Goal: Task Accomplishment & Management: Manage account settings

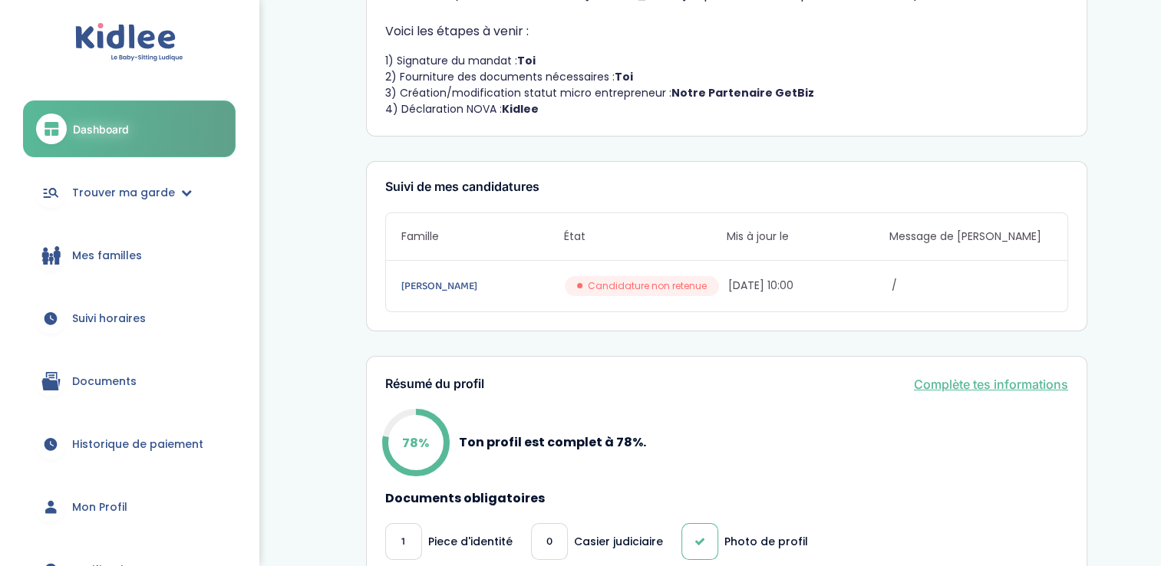
click at [80, 312] on span "Suivi horaires" at bounding box center [109, 319] width 74 height 16
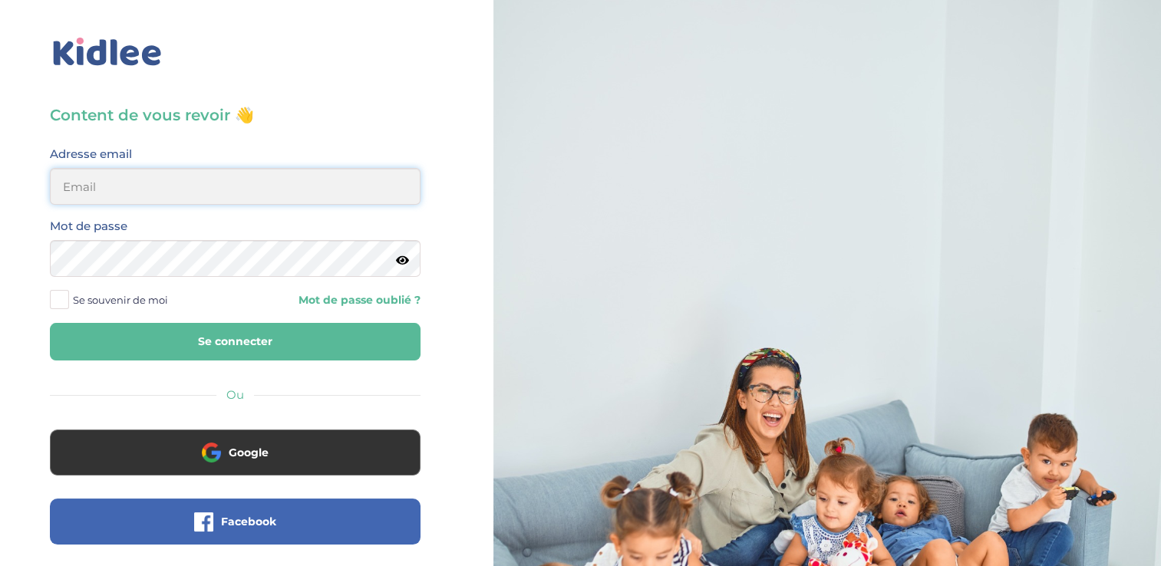
click at [117, 185] on input "email" at bounding box center [235, 186] width 371 height 37
type input "lisondesb@gmail.com"
click at [408, 256] on icon at bounding box center [402, 261] width 13 height 12
click at [318, 312] on div "Se souvenir de moi Mot de passe oublié ?" at bounding box center [235, 300] width 394 height 23
click at [295, 329] on button "Se connecter" at bounding box center [235, 342] width 371 height 38
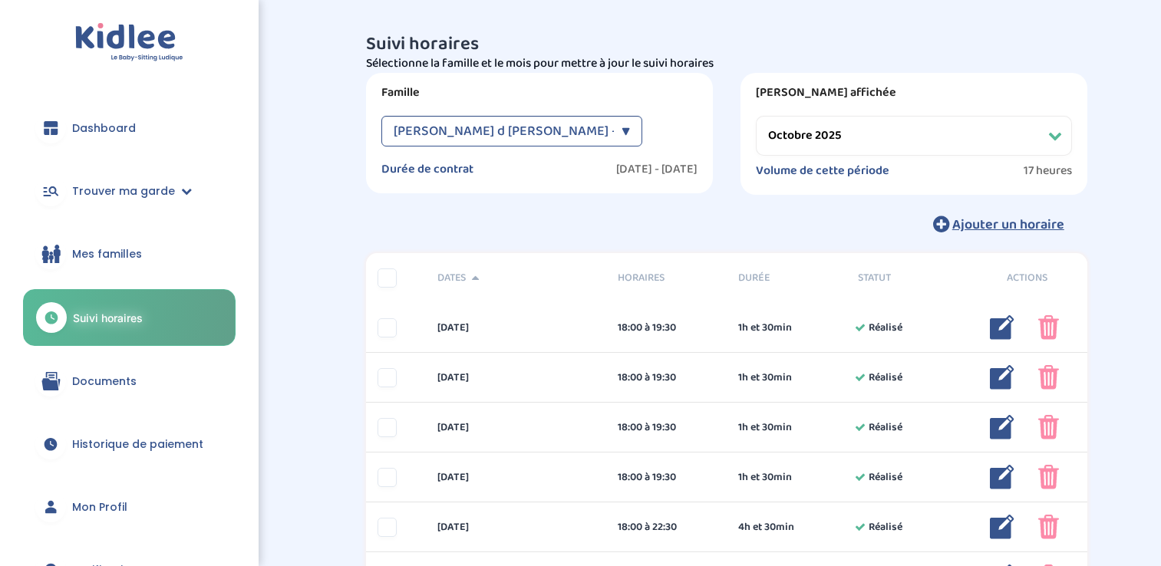
select select "octobre 2025"
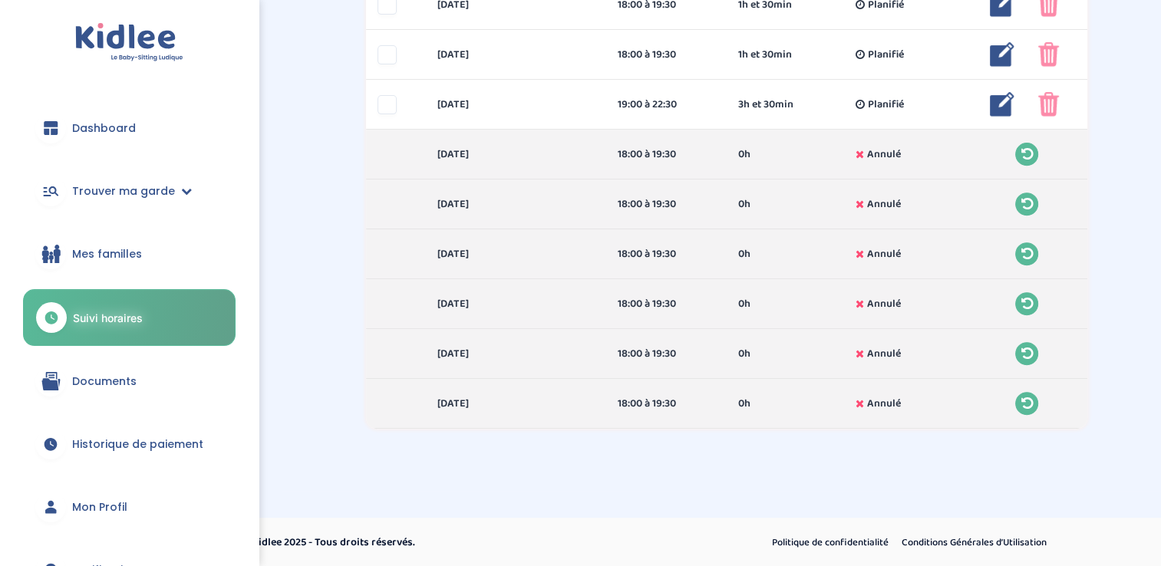
scroll to position [573, 0]
click at [141, 437] on span "Historique de paiement" at bounding box center [137, 445] width 131 height 16
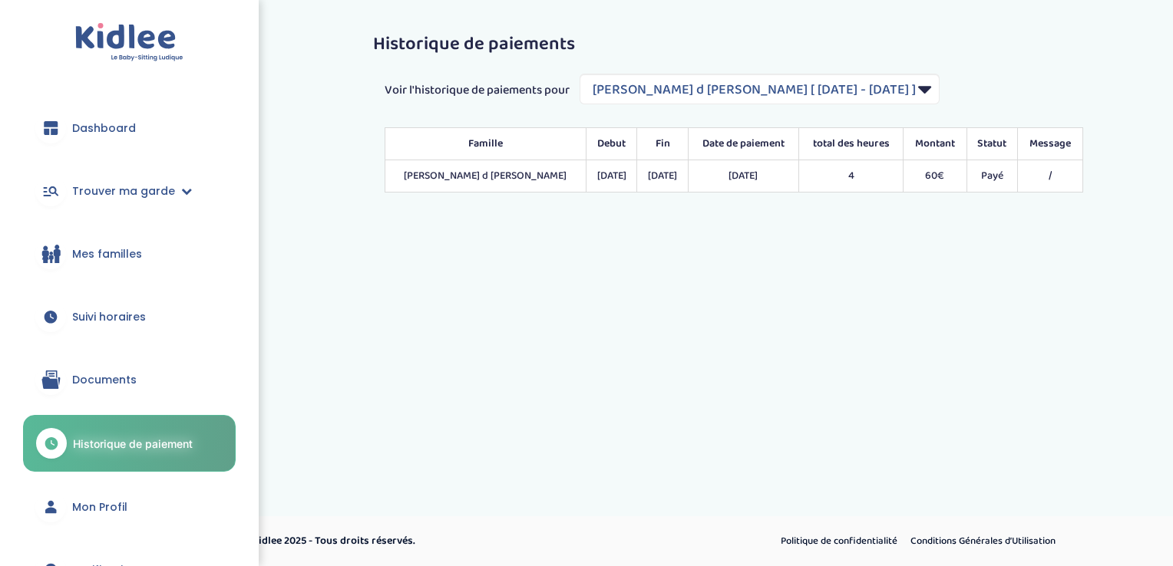
select select "2195"
click at [959, 177] on td "60€" at bounding box center [934, 176] width 63 height 32
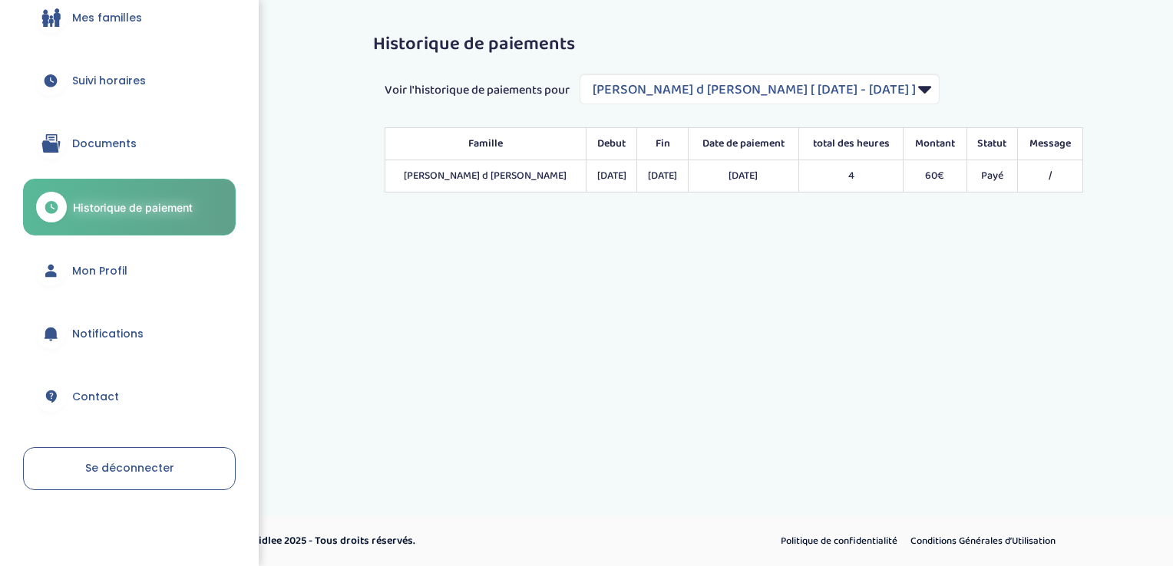
click at [70, 279] on link "Mon Profil" at bounding box center [129, 270] width 213 height 55
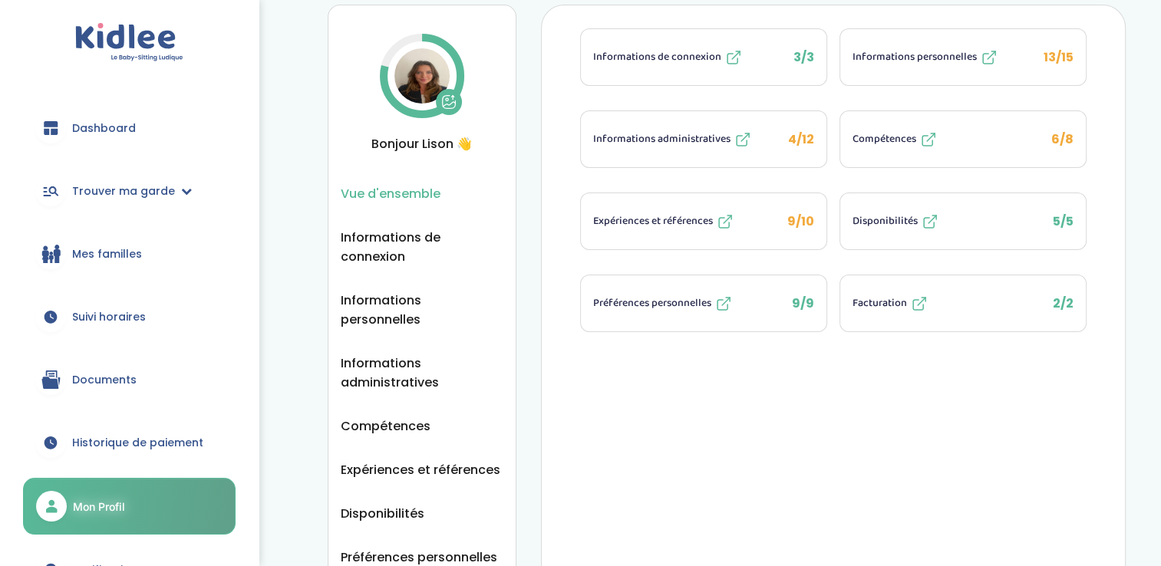
scroll to position [48, 0]
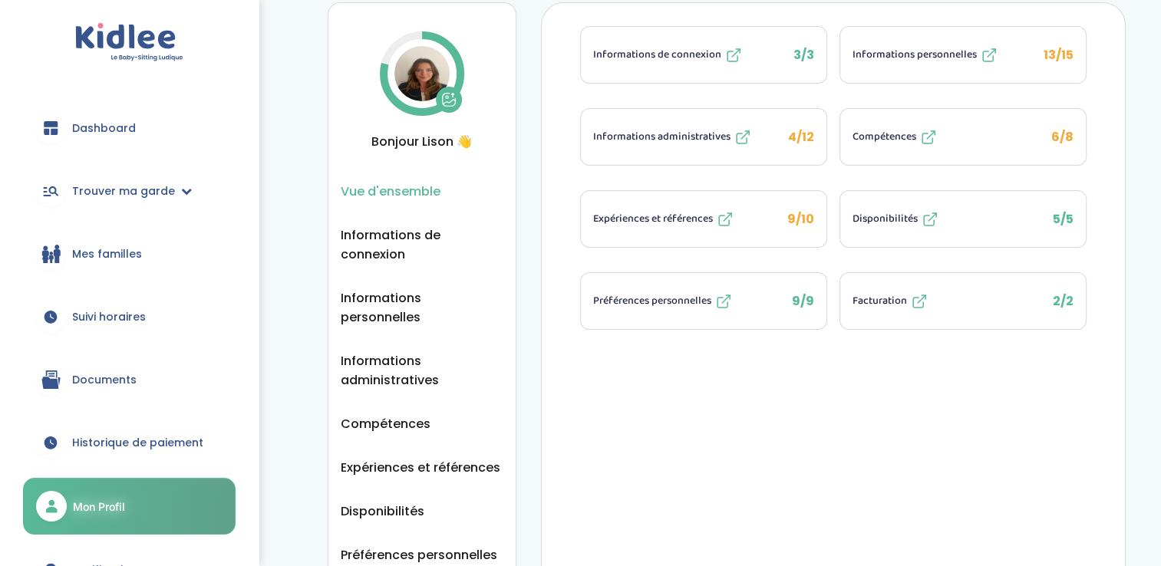
click at [793, 210] on span "9/10" at bounding box center [800, 219] width 27 height 18
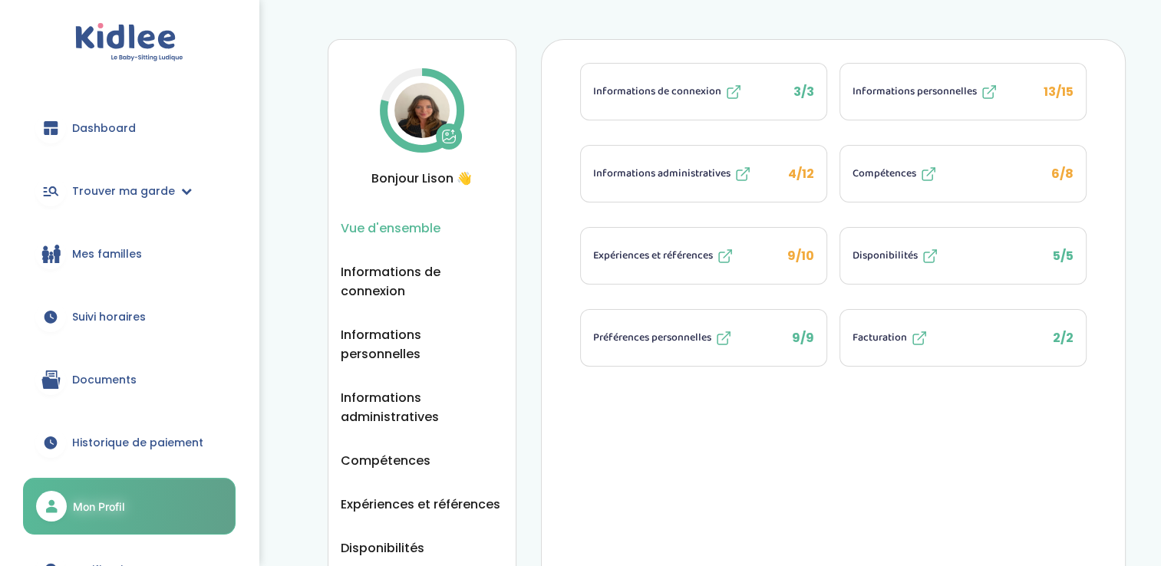
scroll to position [0, 0]
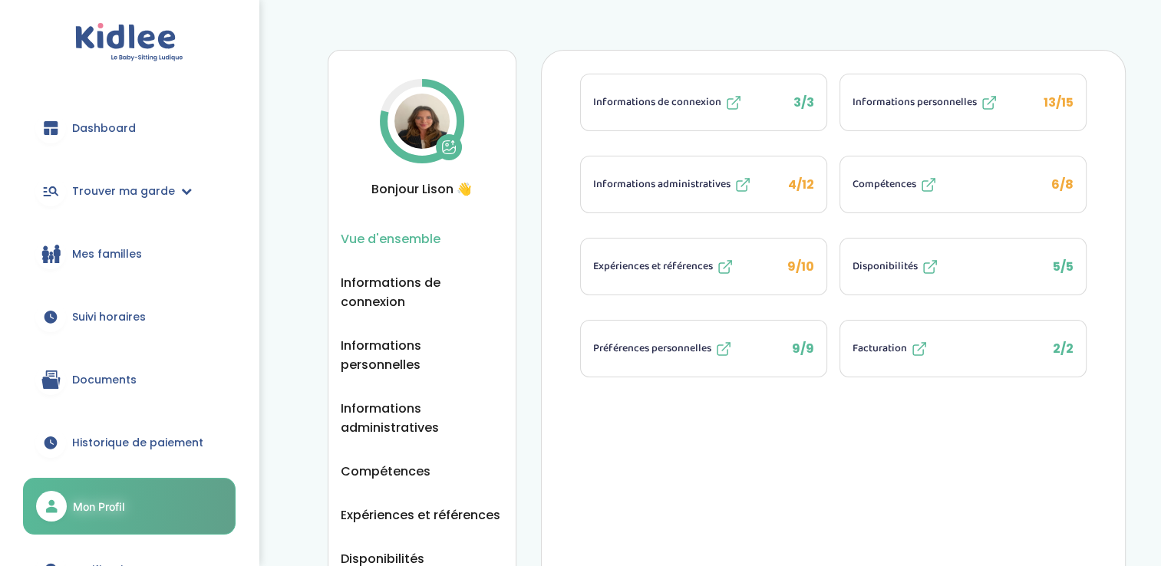
click at [883, 100] on span "Informations personnelles" at bounding box center [915, 102] width 124 height 16
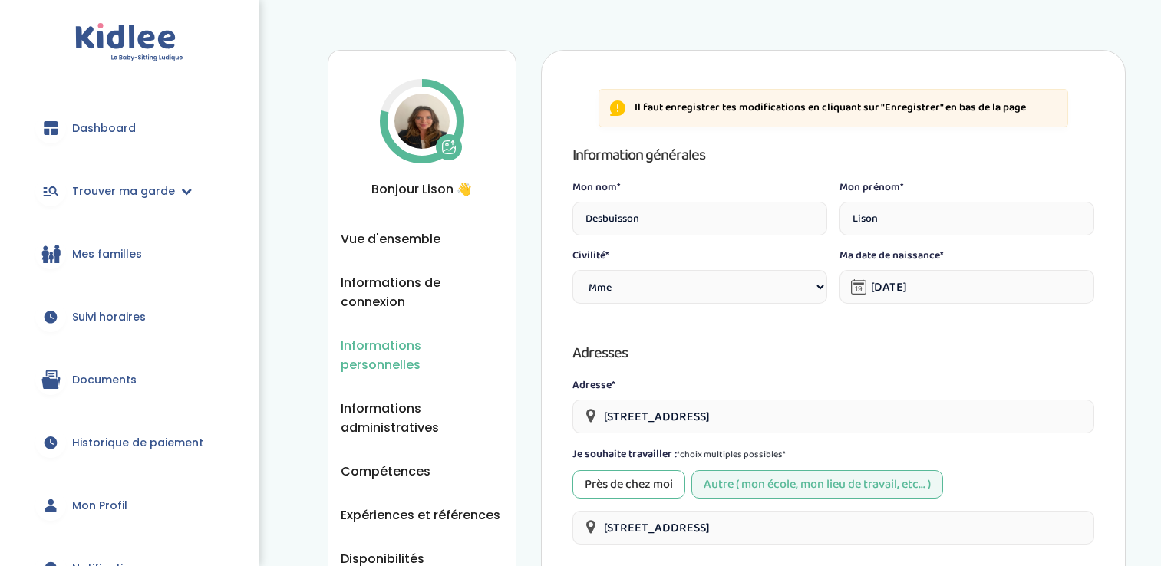
select select "1"
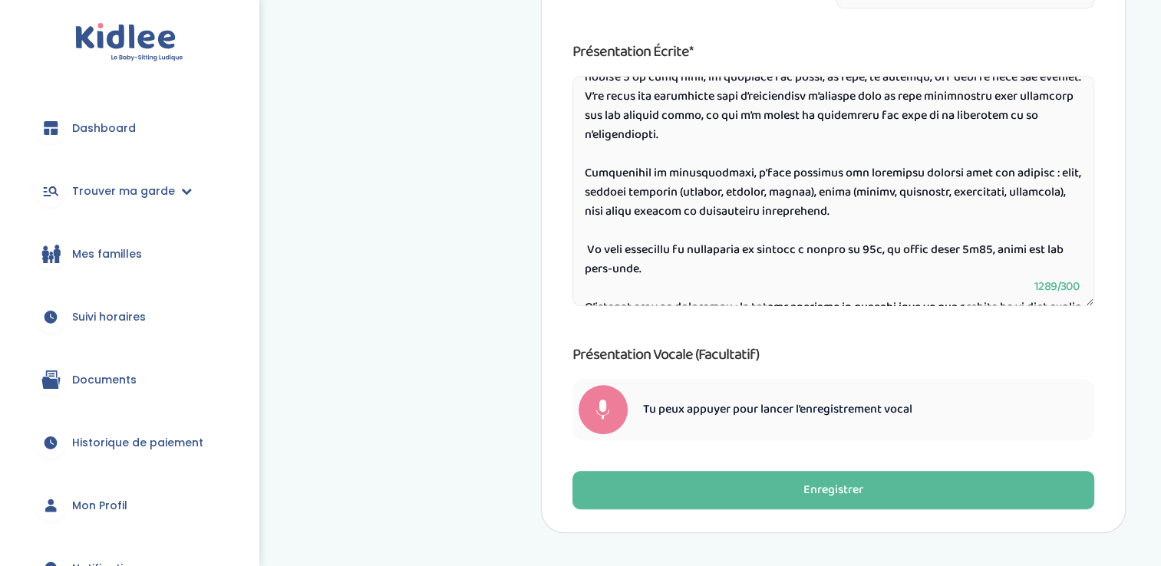
scroll to position [157, 0]
click at [669, 256] on textarea at bounding box center [834, 191] width 523 height 230
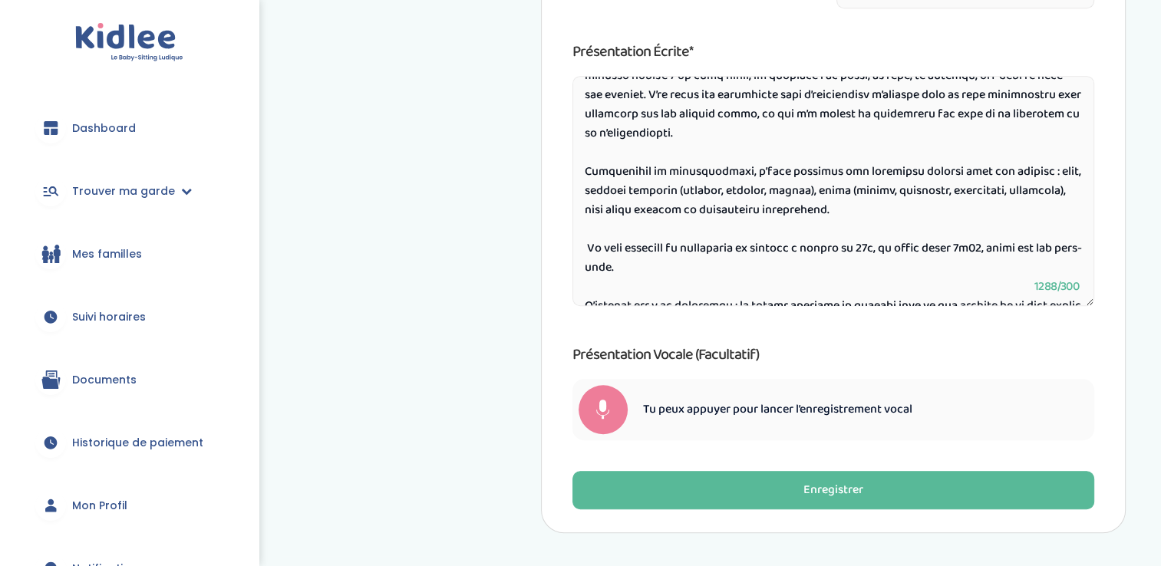
click at [683, 273] on textarea at bounding box center [834, 191] width 523 height 230
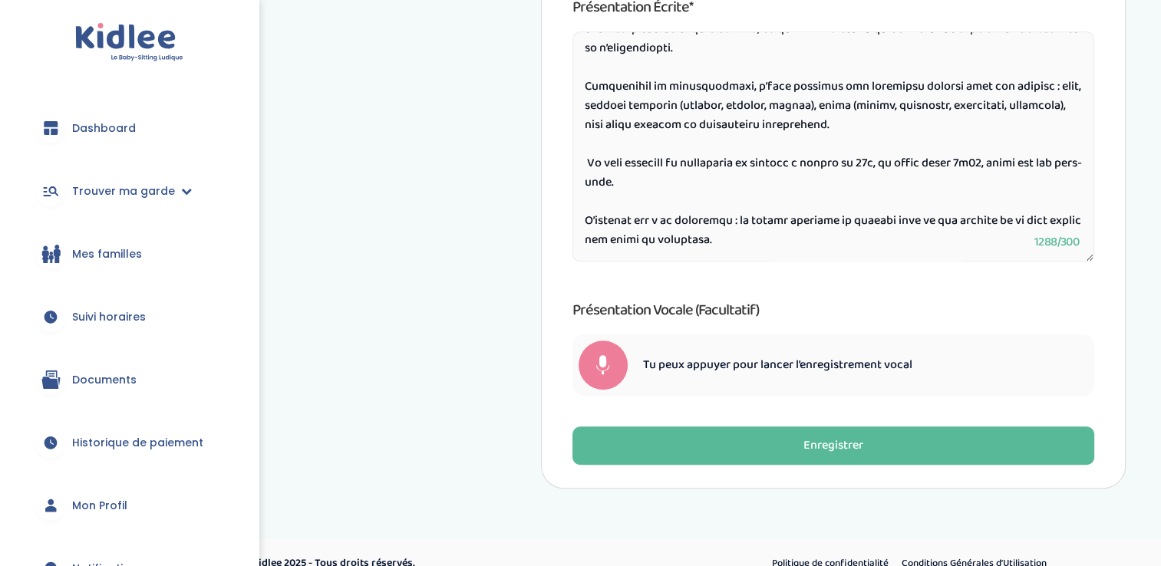
scroll to position [913, 0]
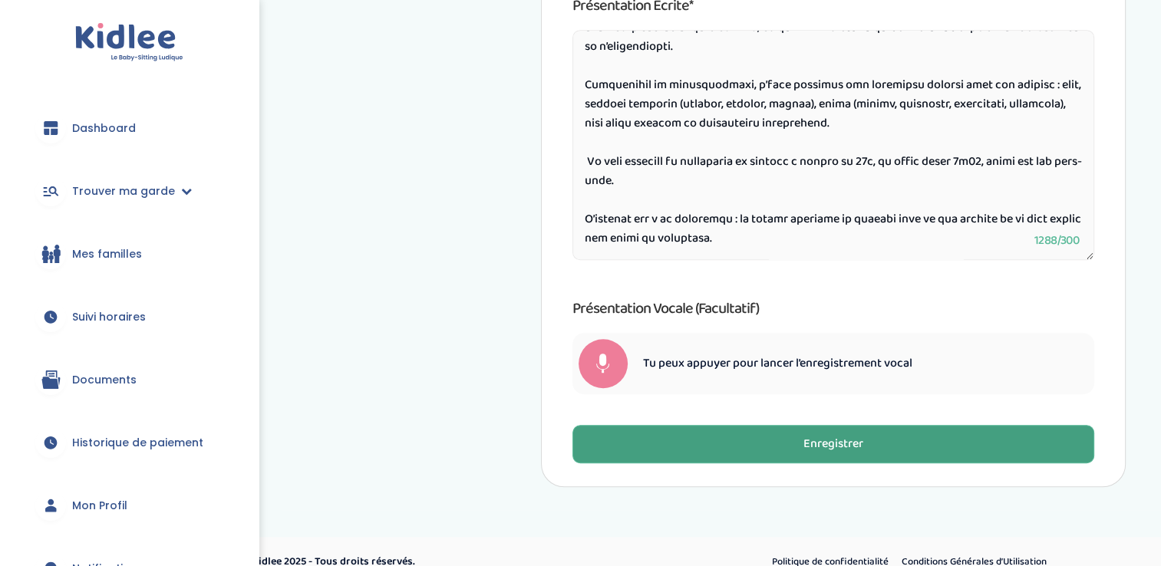
type textarea "Bonjour, je m’appelle Lison Desbuisson, j’ai 20 ans et je suis actuellement en …"
click at [828, 446] on div "Enregistrer" at bounding box center [834, 445] width 60 height 18
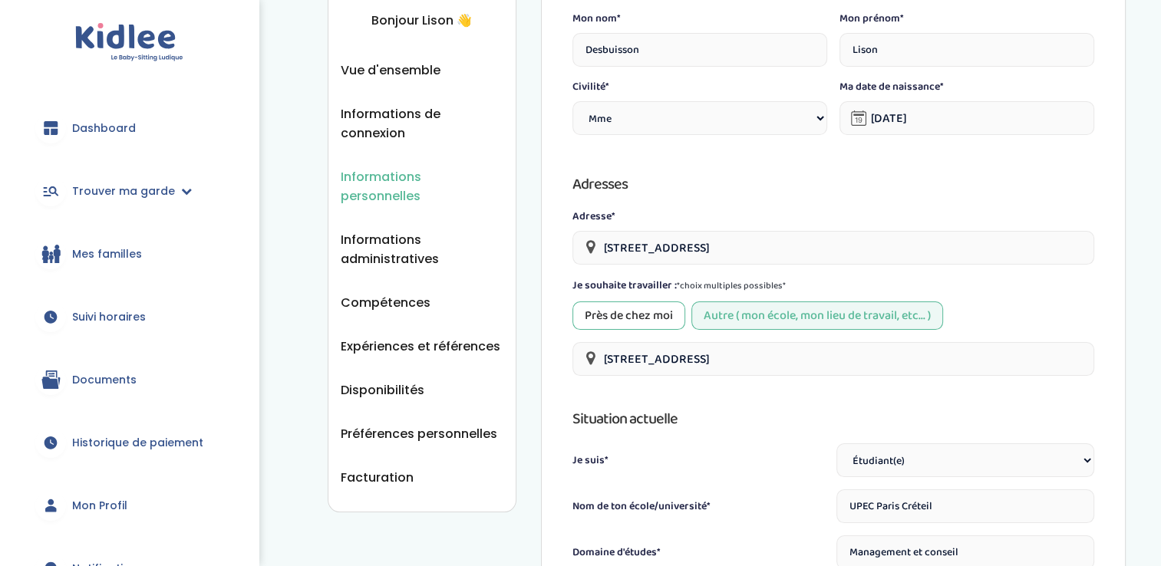
scroll to position [0, 0]
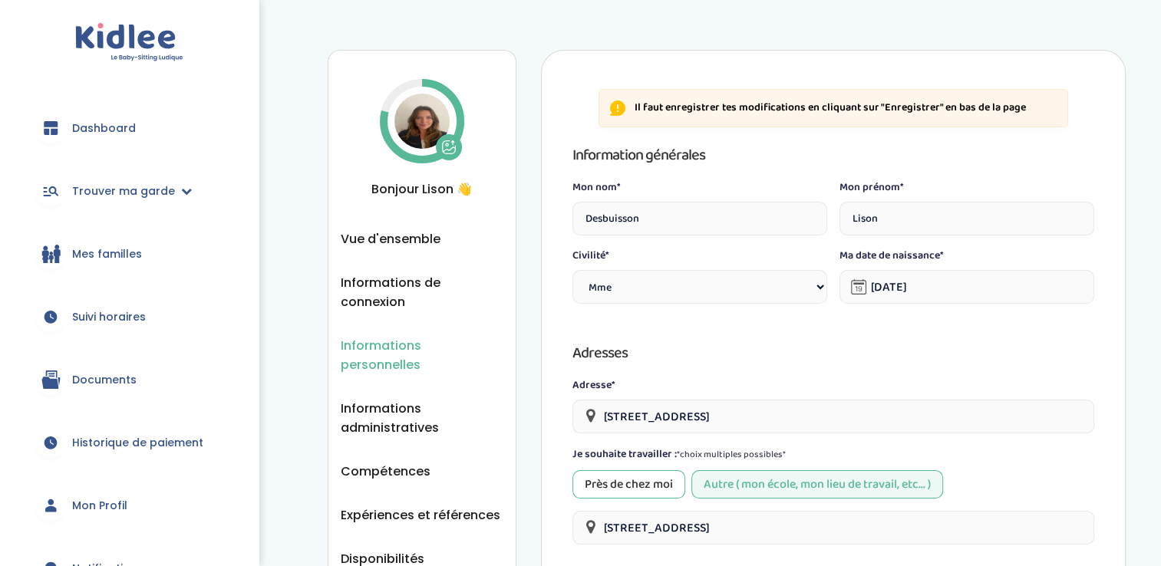
click at [90, 126] on span "Dashboard" at bounding box center [104, 129] width 64 height 16
